Goal: Download file/media

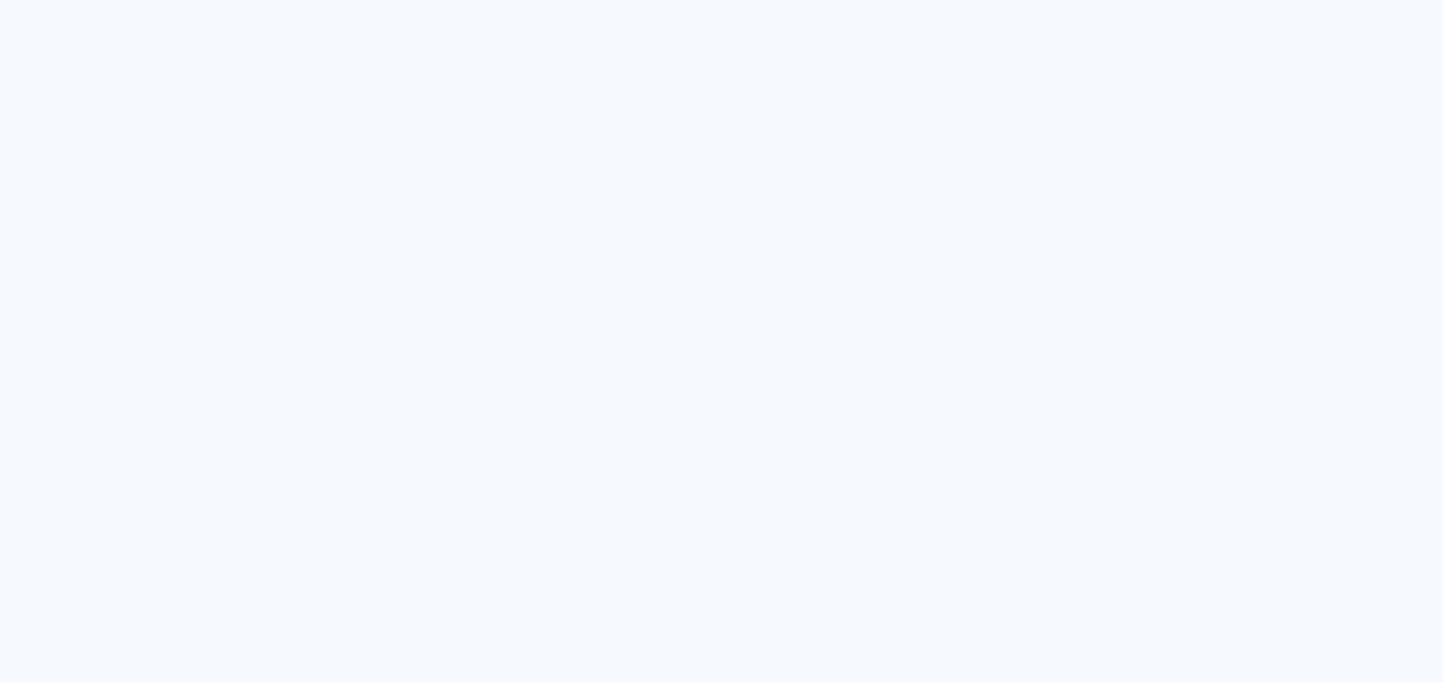
click at [700, 428] on quentale-app at bounding box center [722, 341] width 1444 height 683
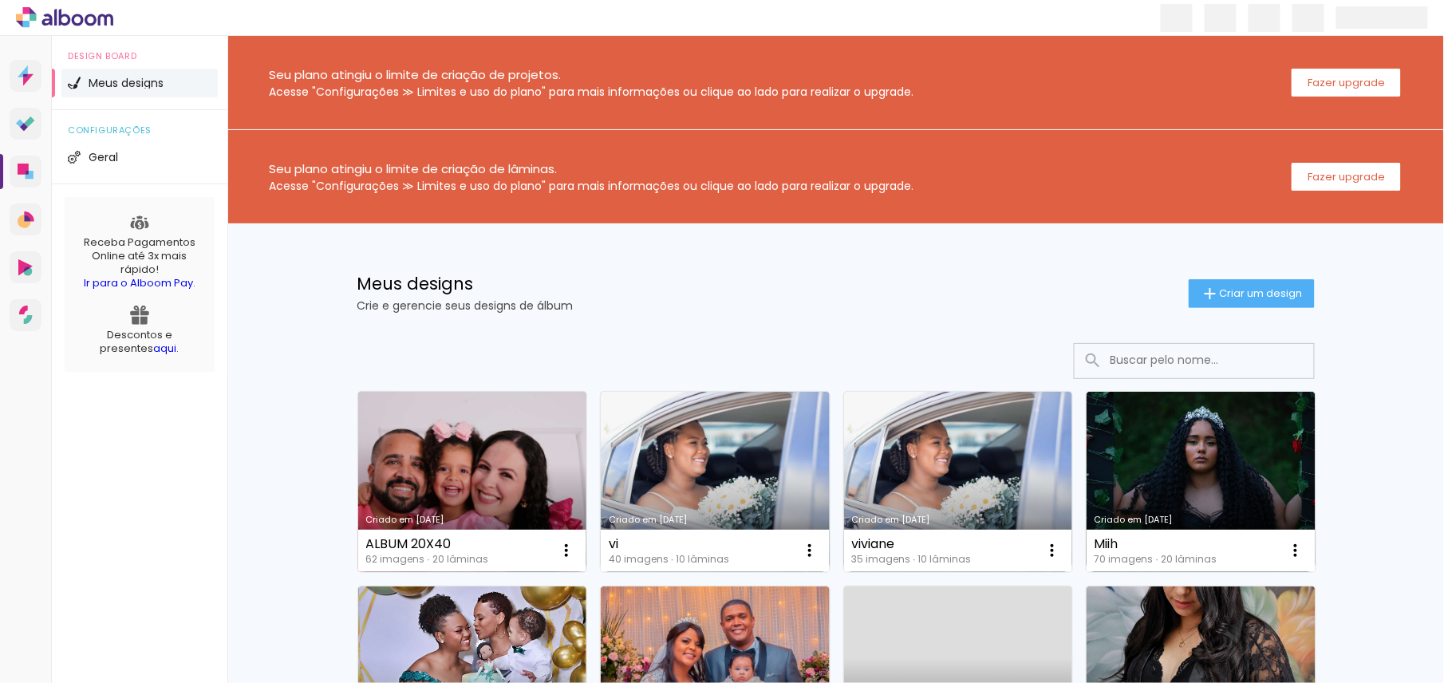
click at [483, 489] on link "Criado em [DATE]" at bounding box center [472, 482] width 229 height 180
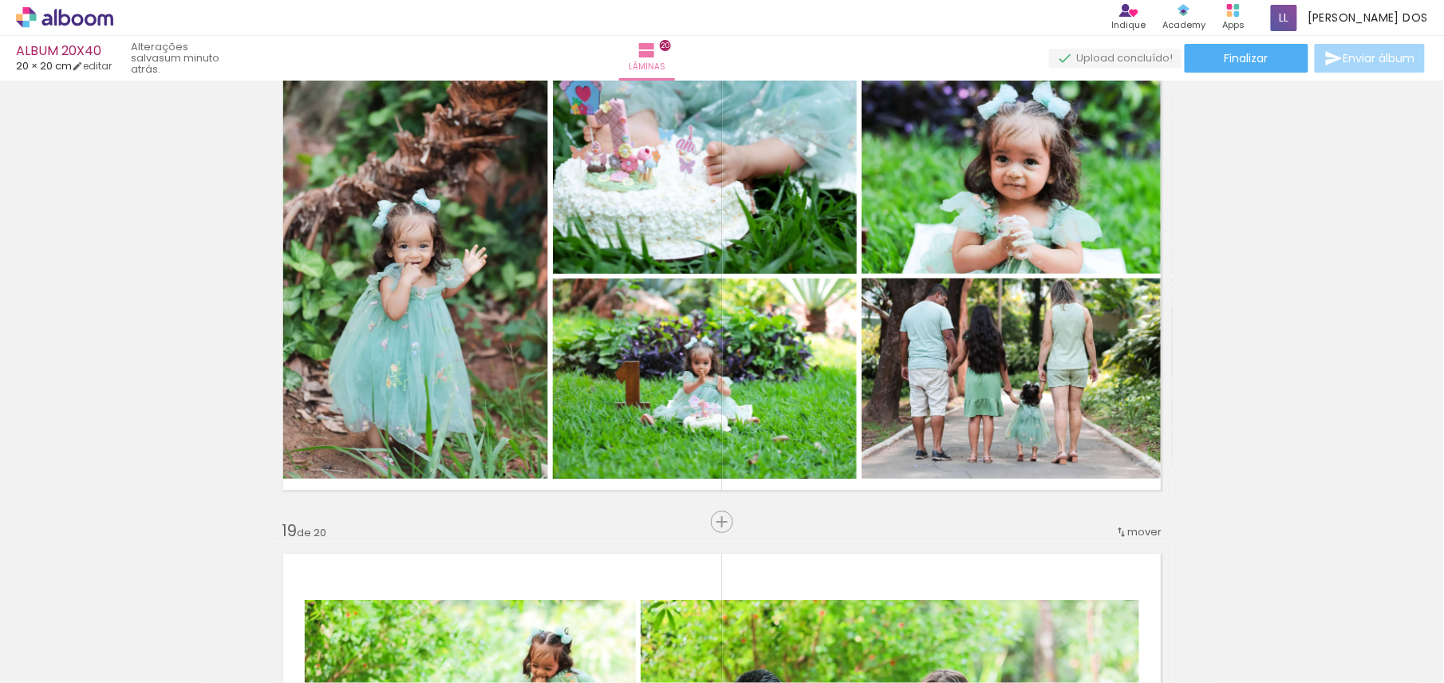
scroll to position [8460, 0]
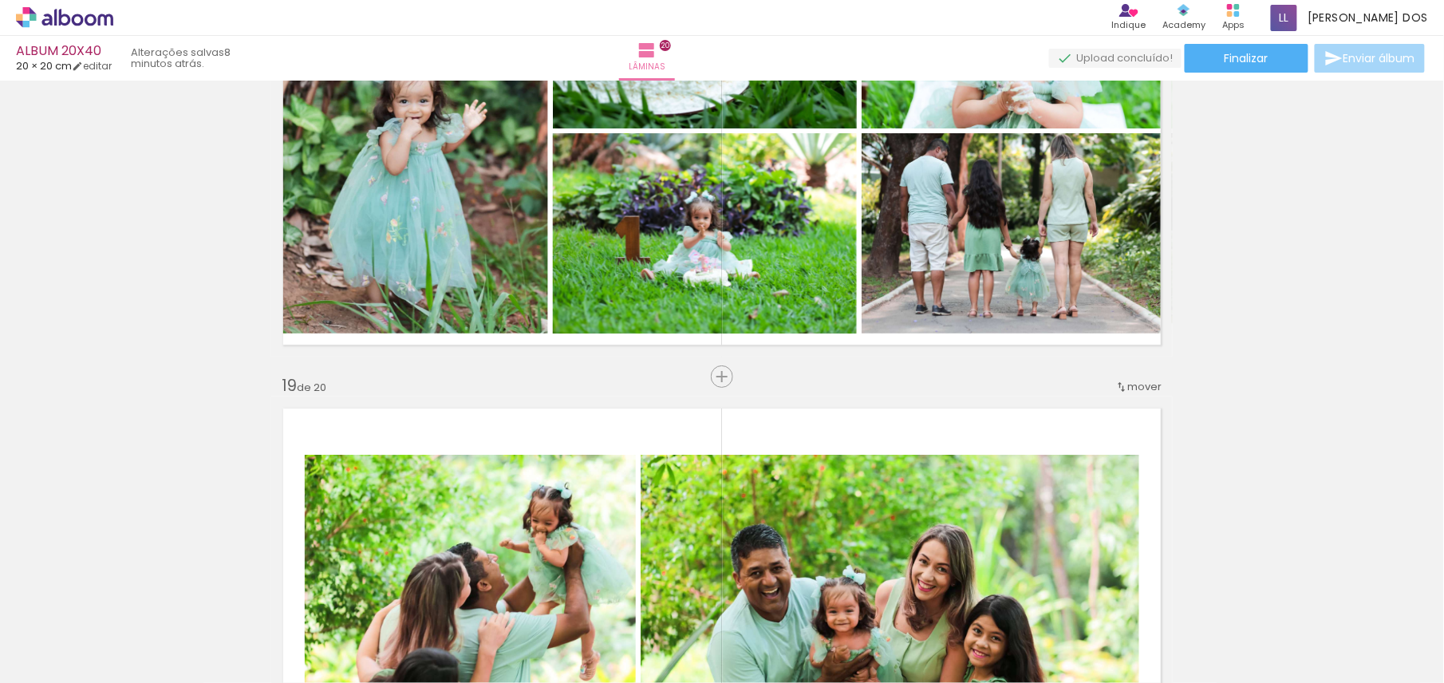
scroll to position [8477, 0]
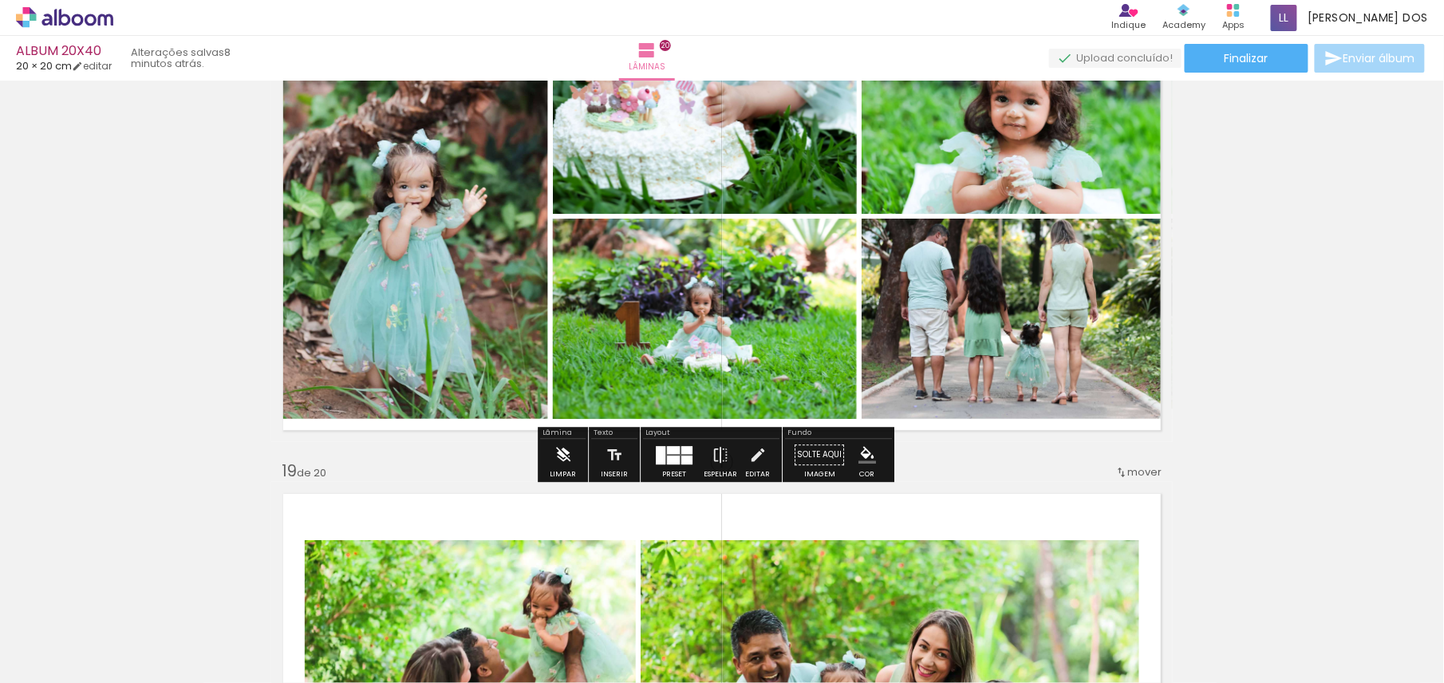
click at [559, 460] on iron-icon at bounding box center [563, 455] width 18 height 32
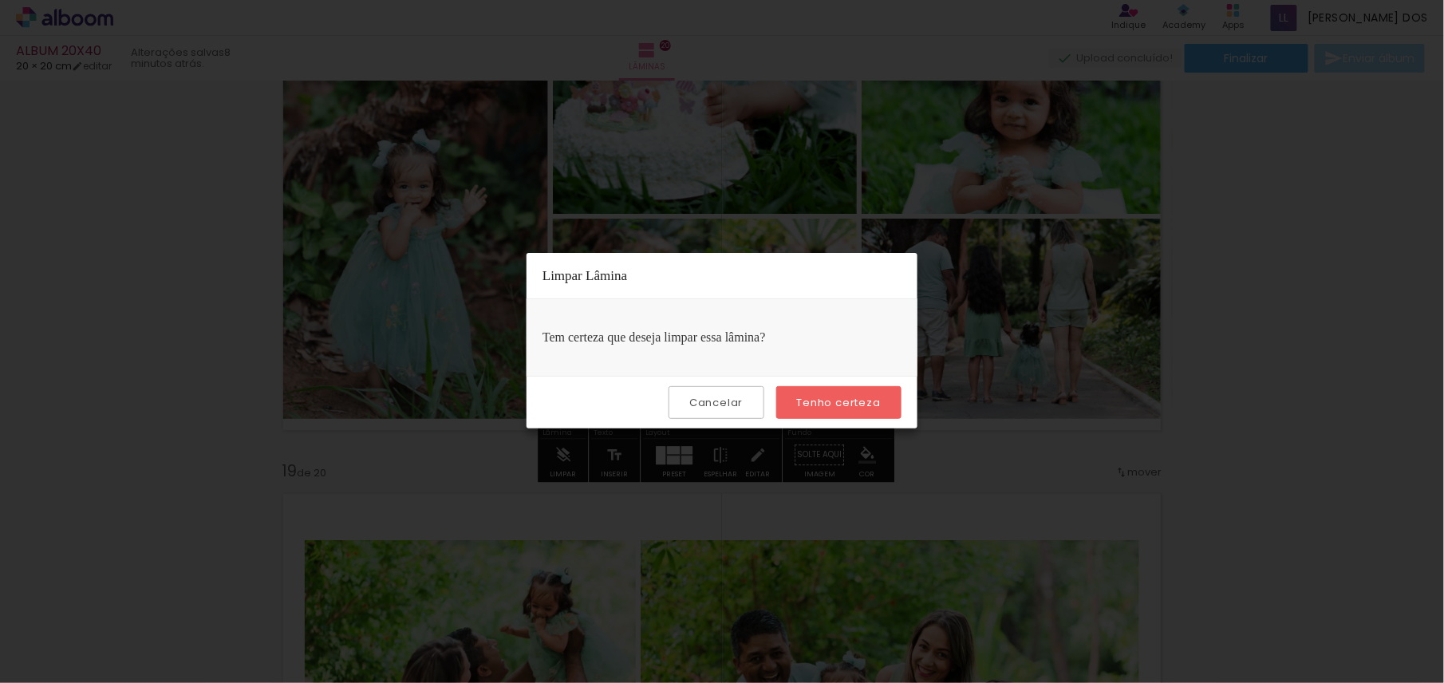
click at [0, 0] on slot "Tenho certeza" at bounding box center [0, 0] width 0 height 0
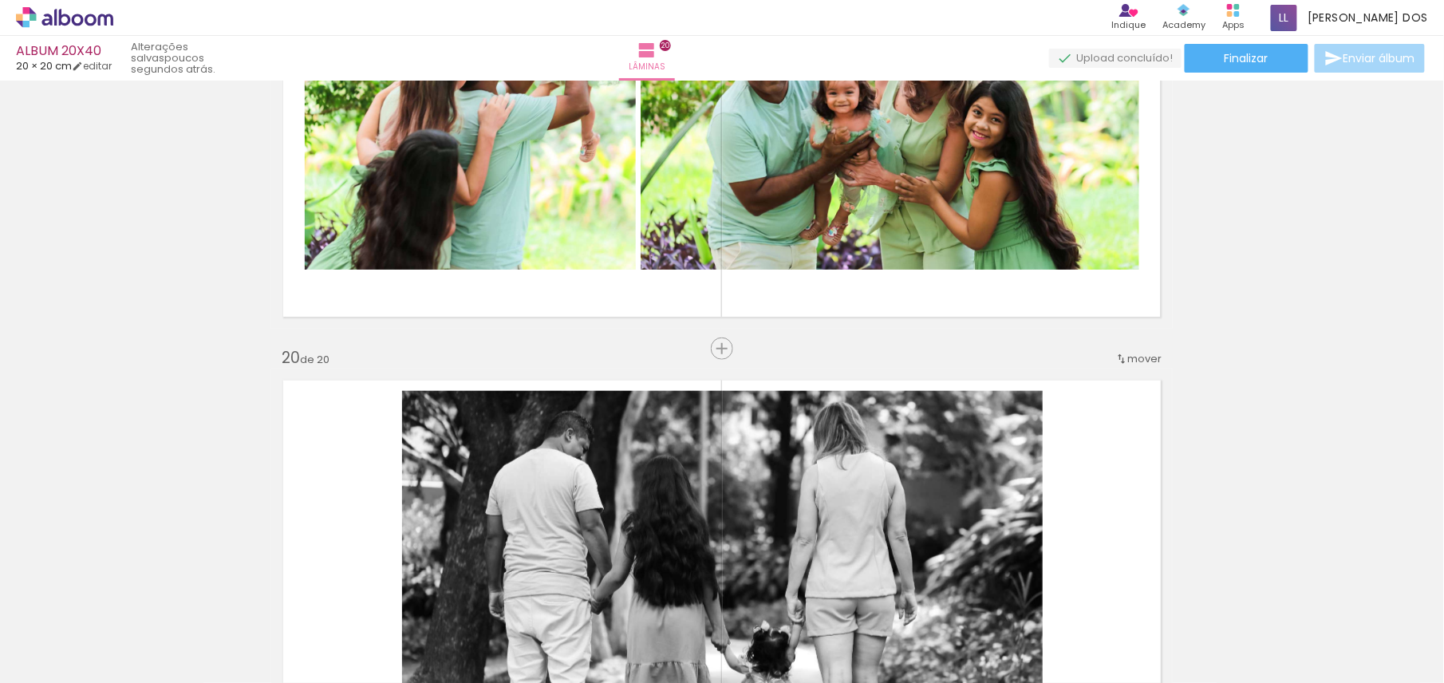
scroll to position [9102, 0]
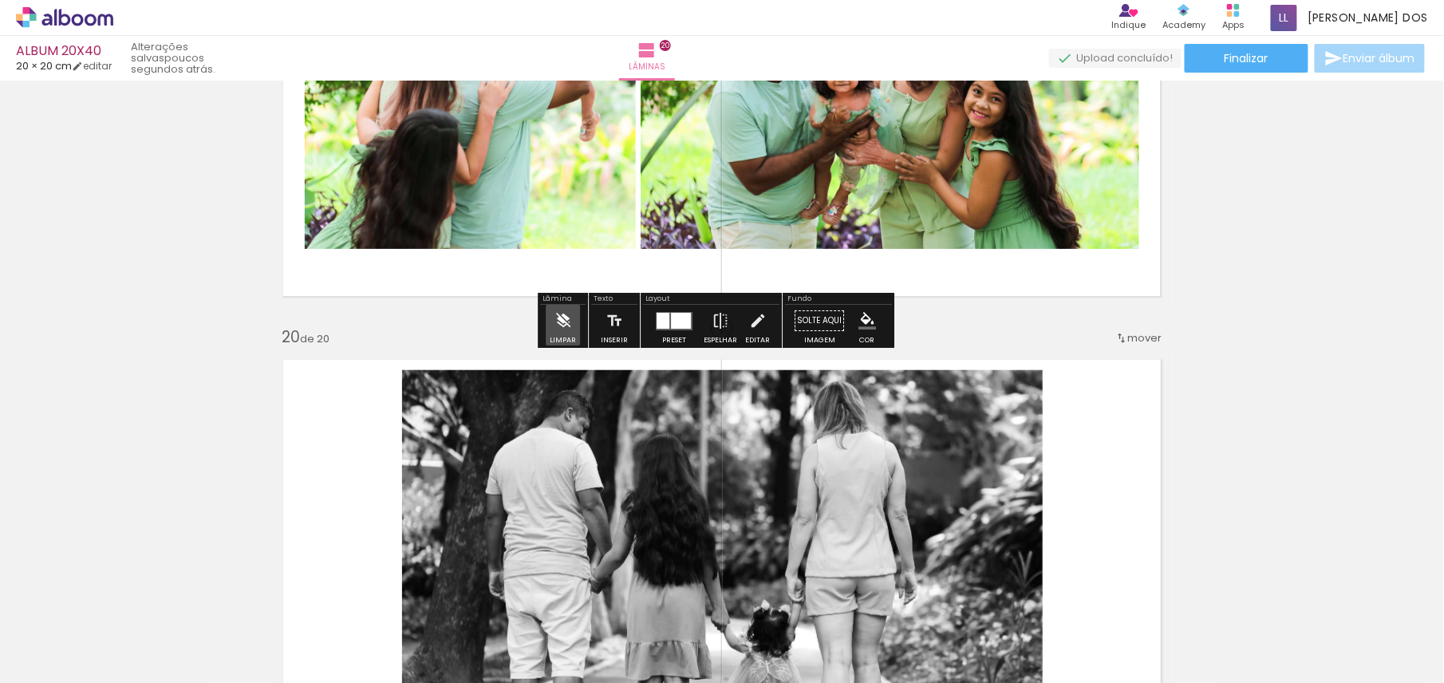
click at [565, 330] on iron-icon at bounding box center [563, 321] width 18 height 32
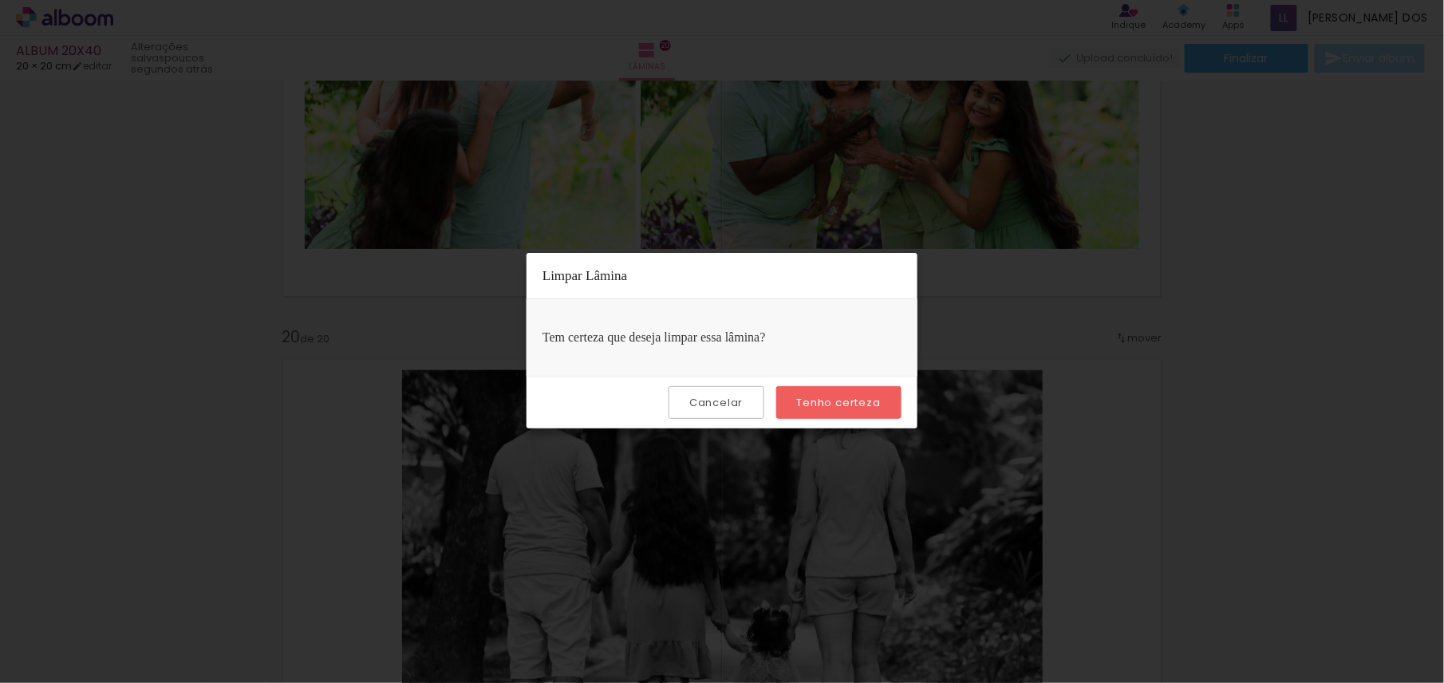
click at [0, 0] on slot "Tenho certeza" at bounding box center [0, 0] width 0 height 0
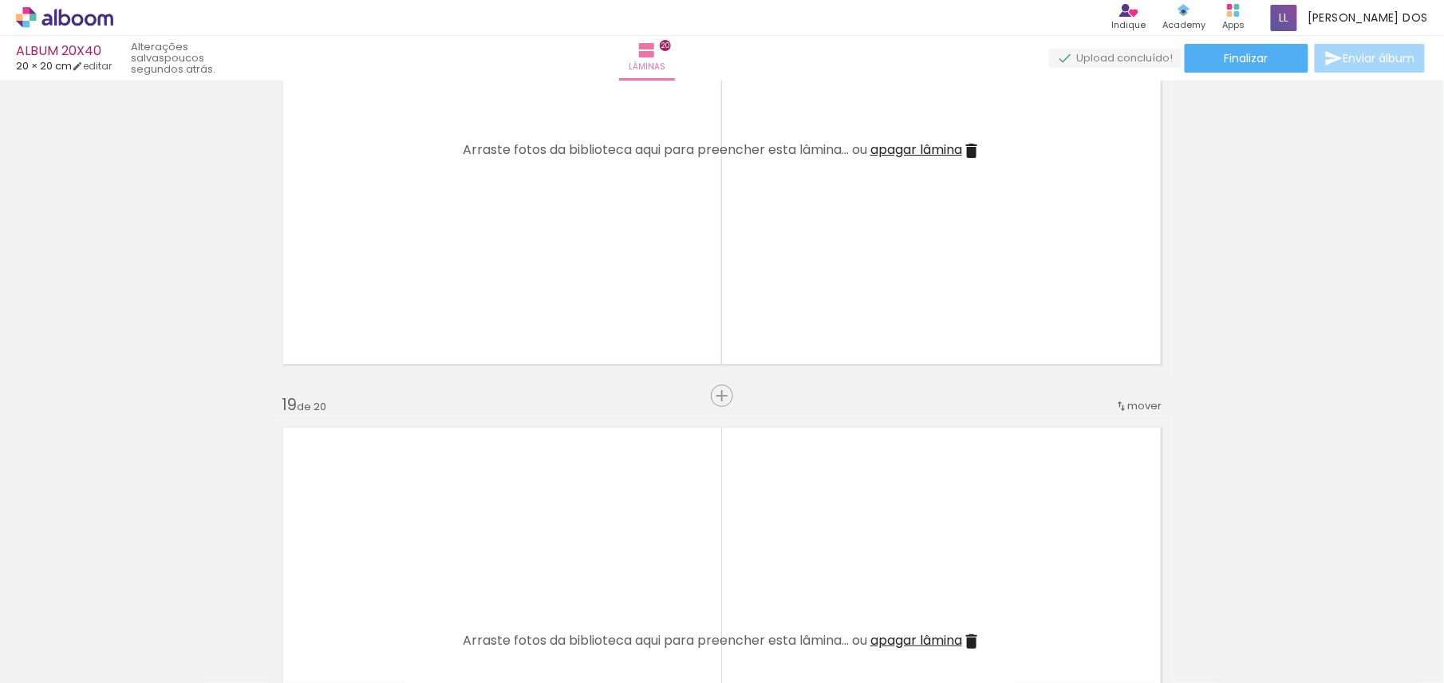
scroll to position [8563, 0]
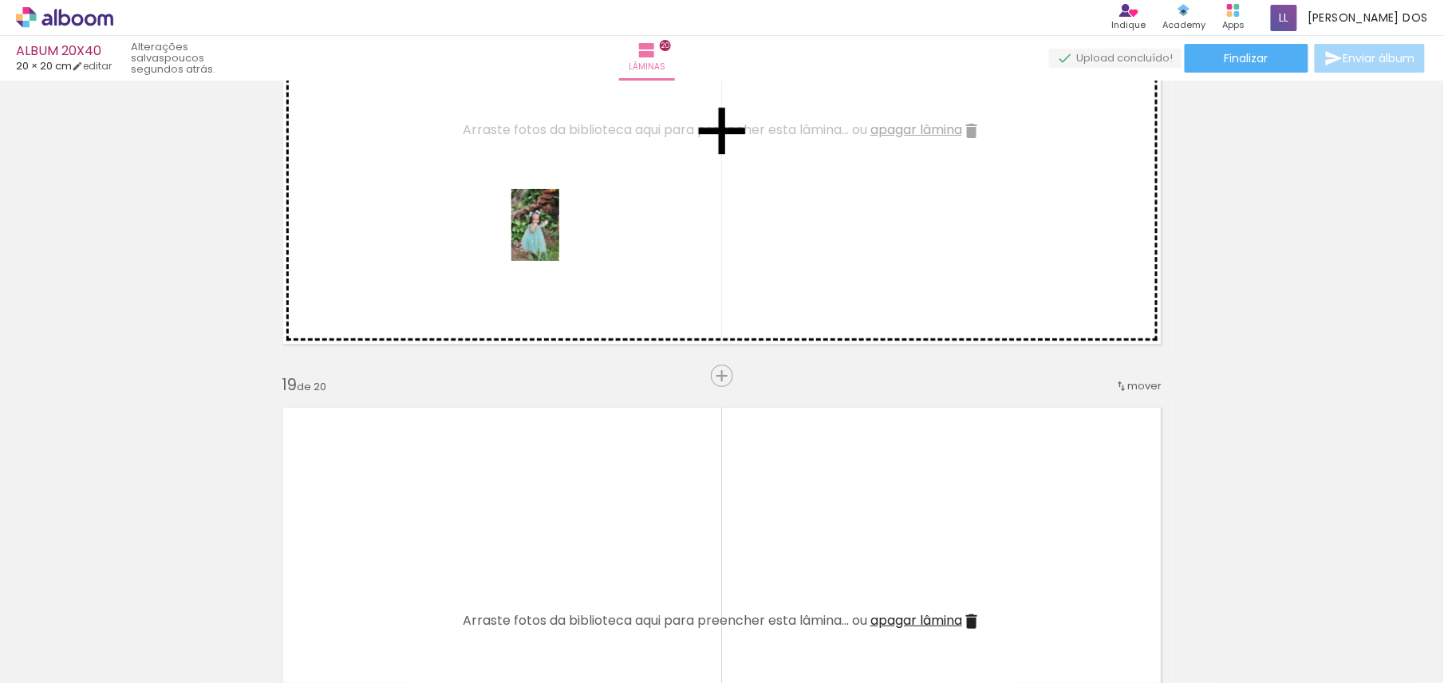
drag, startPoint x: 1128, startPoint y: 633, endPoint x: 559, endPoint y: 237, distance: 693.0
click at [559, 237] on quentale-workspace at bounding box center [722, 341] width 1444 height 683
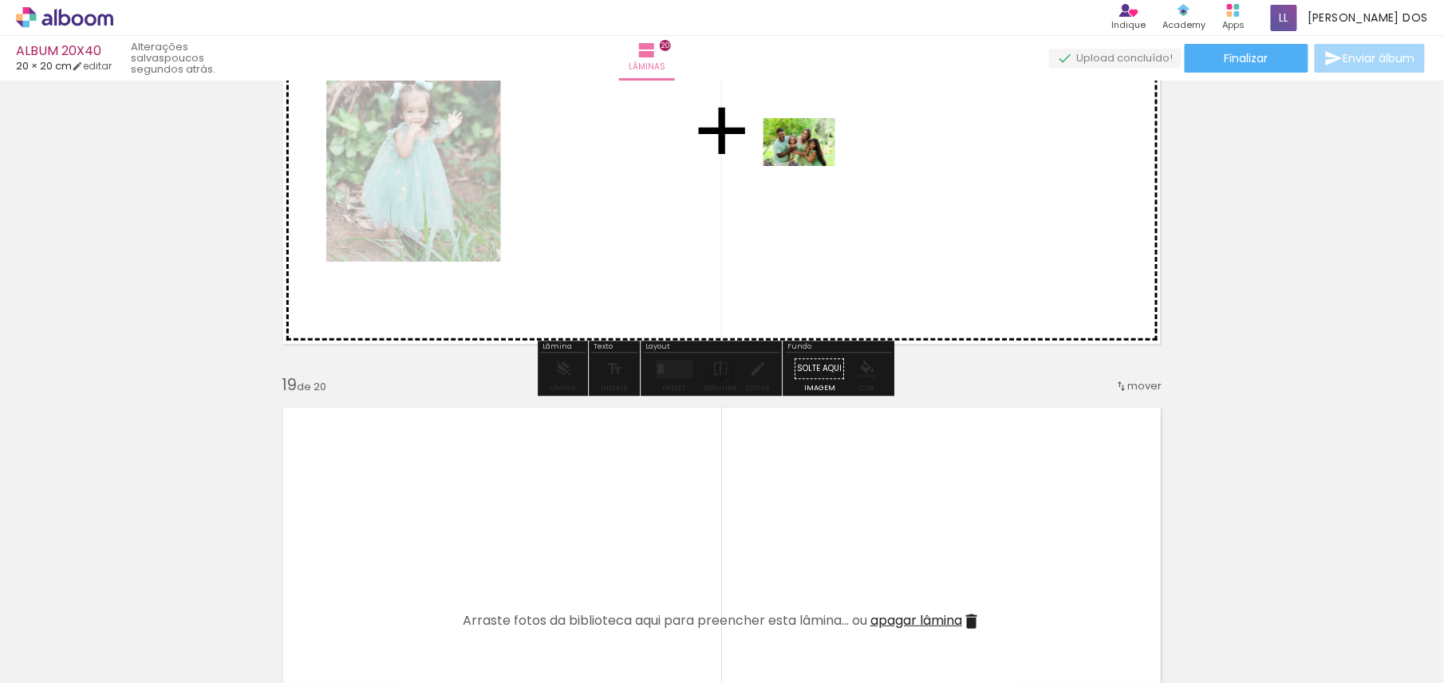
drag, startPoint x: 967, startPoint y: 544, endPoint x: 811, endPoint y: 166, distance: 408.9
click at [811, 166] on quentale-workspace at bounding box center [722, 341] width 1444 height 683
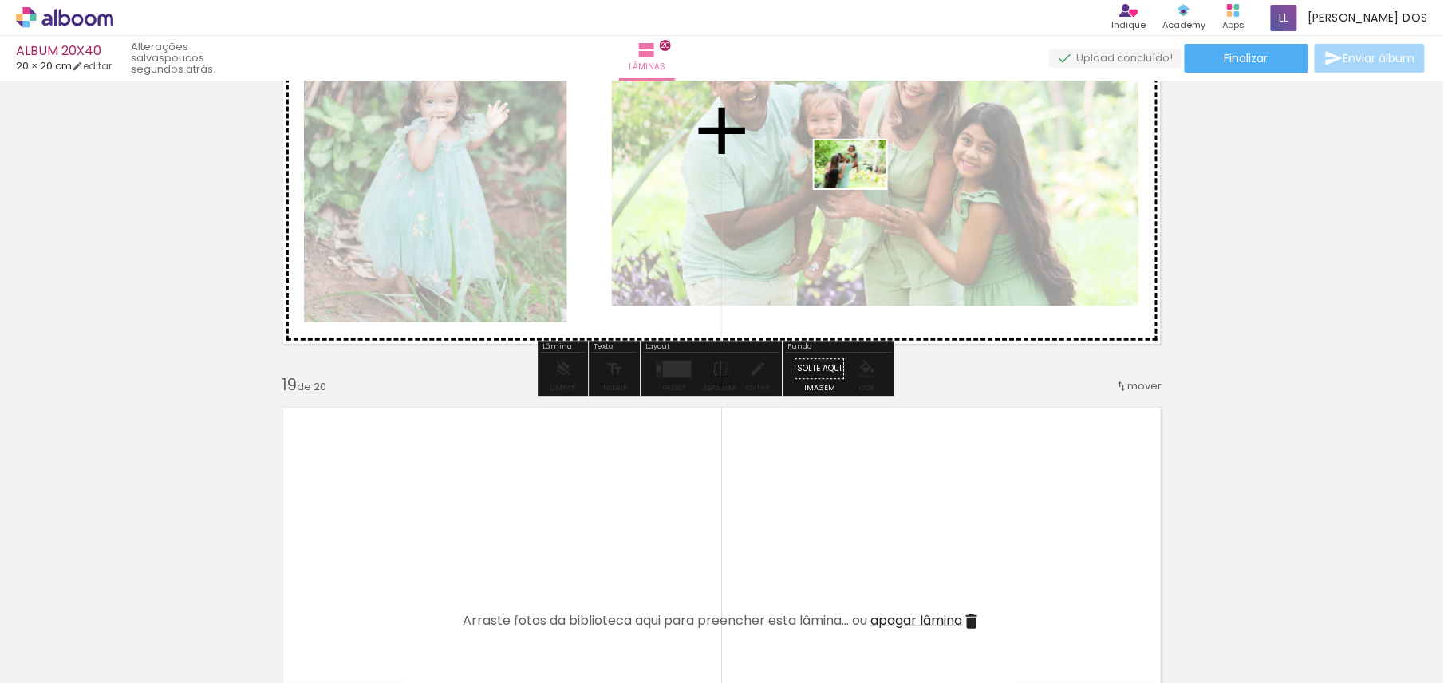
drag, startPoint x: 929, startPoint y: 635, endPoint x: 860, endPoint y: 184, distance: 456.9
click at [860, 184] on quentale-workspace at bounding box center [722, 341] width 1444 height 683
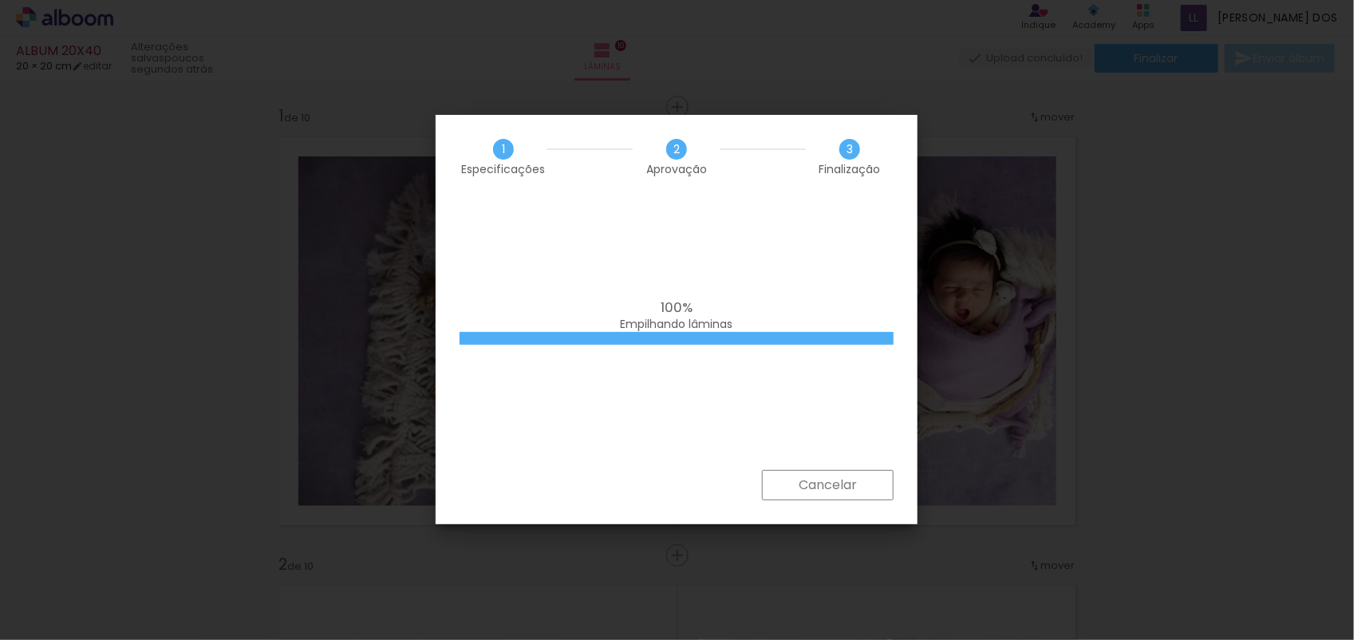
scroll to position [0, 1462]
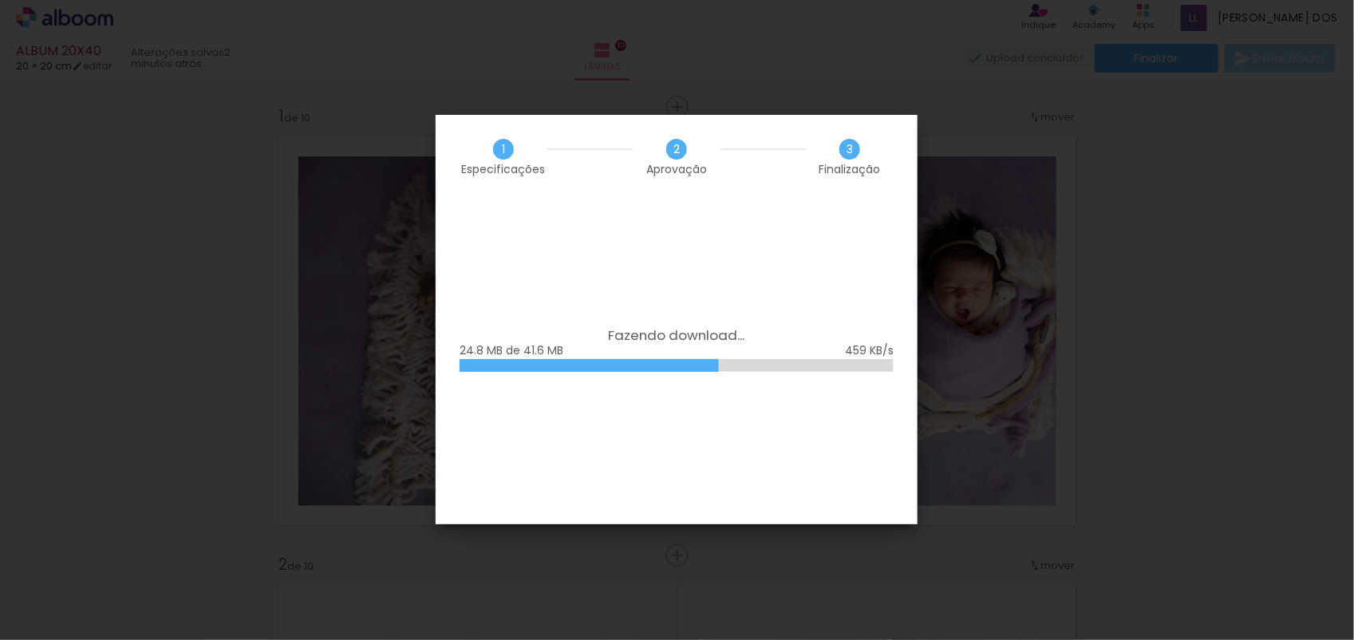
scroll to position [0, 1462]
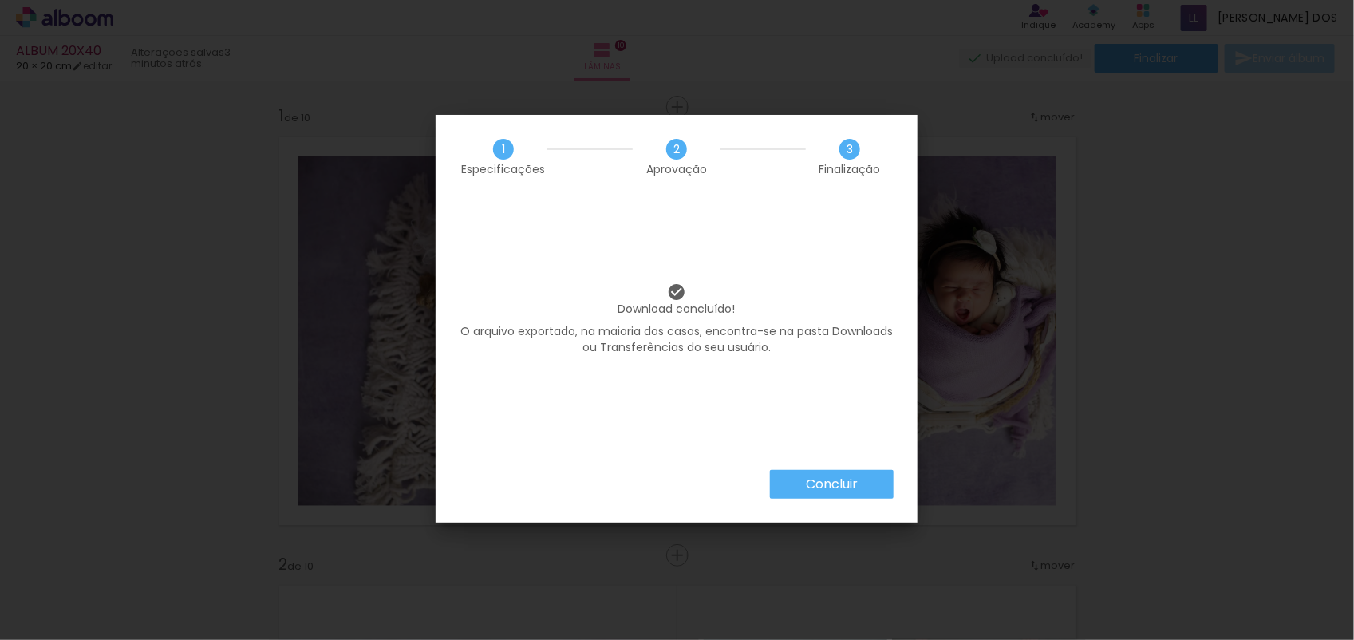
scroll to position [0, 1462]
click at [0, 0] on slot "Concluir" at bounding box center [0, 0] width 0 height 0
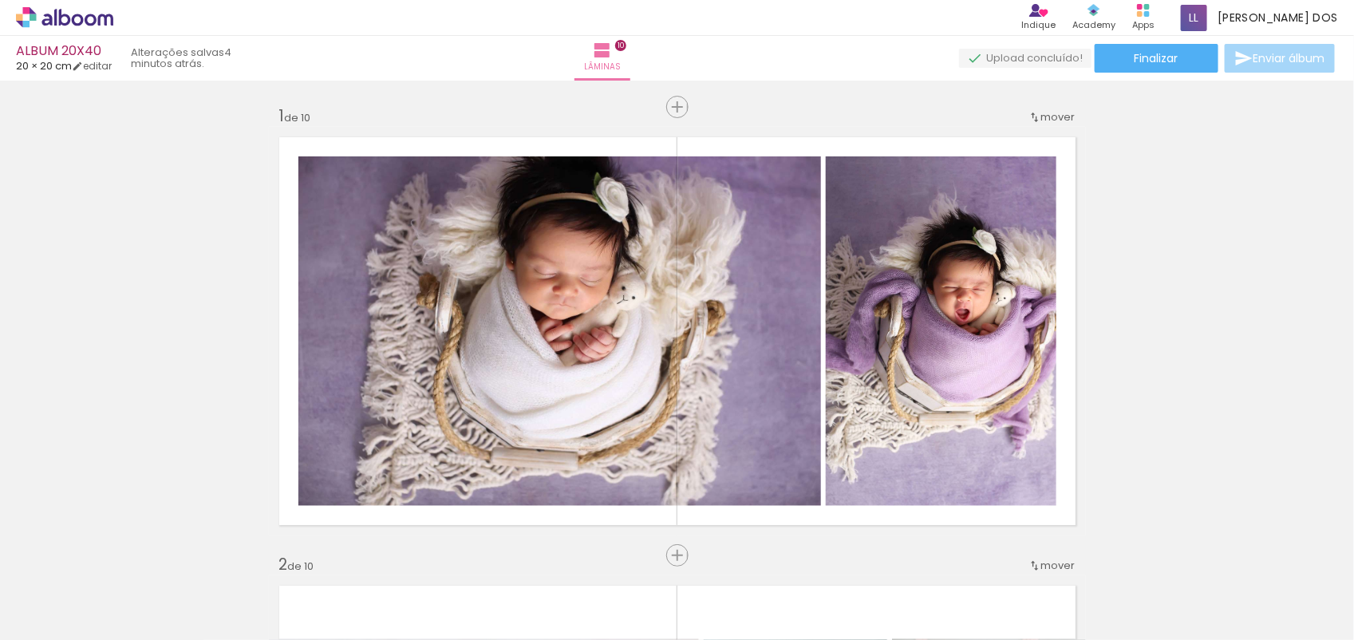
scroll to position [0, 1462]
